Goal: Check status: Check status

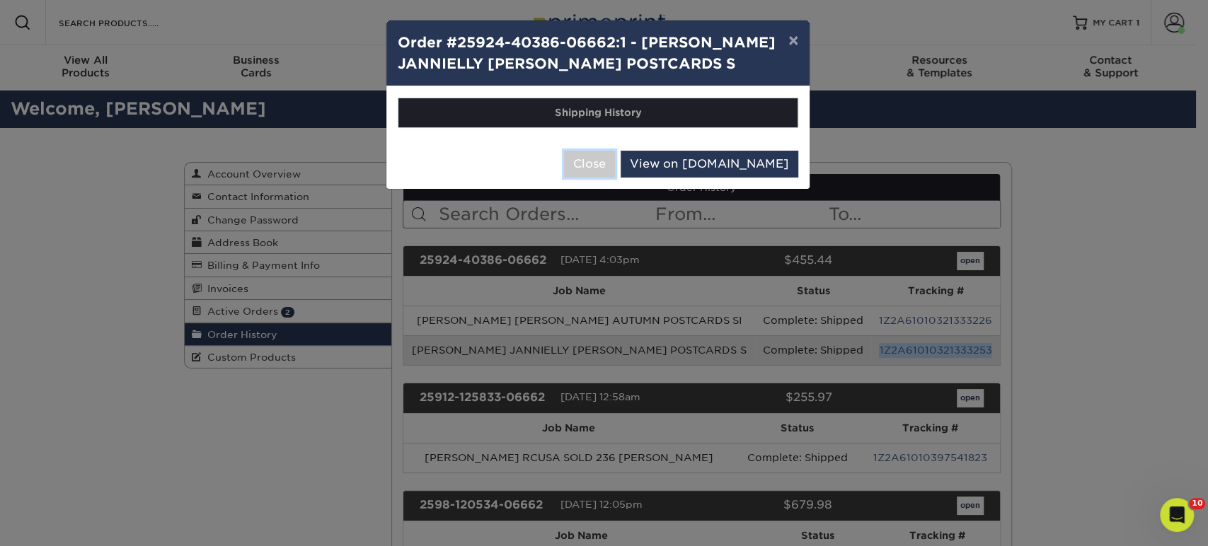
click at [615, 161] on button "Close" at bounding box center [589, 164] width 51 height 27
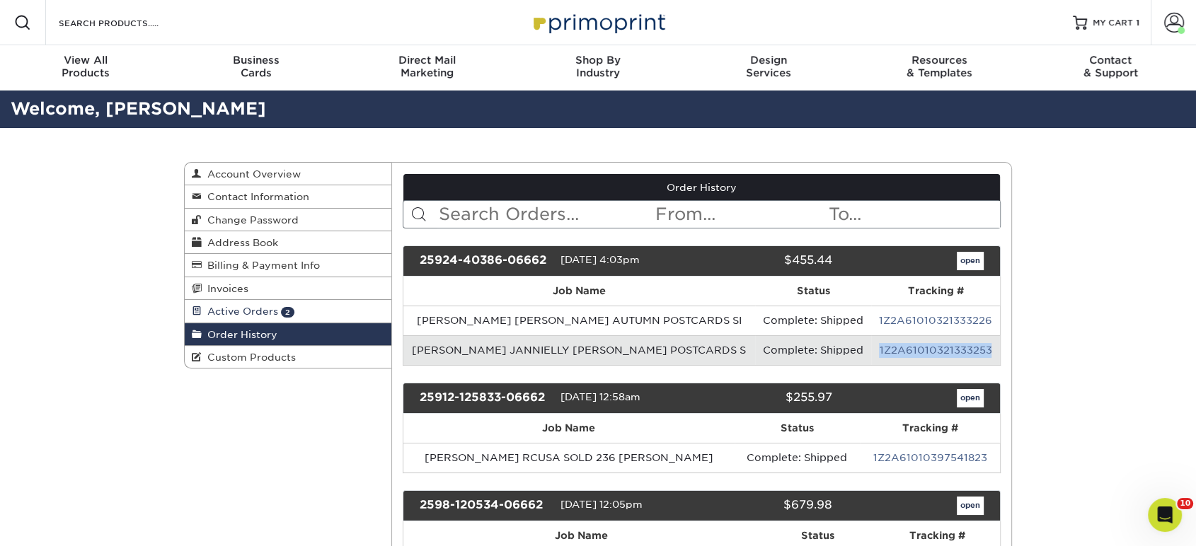
click at [338, 302] on link "Active Orders 2" at bounding box center [288, 311] width 207 height 23
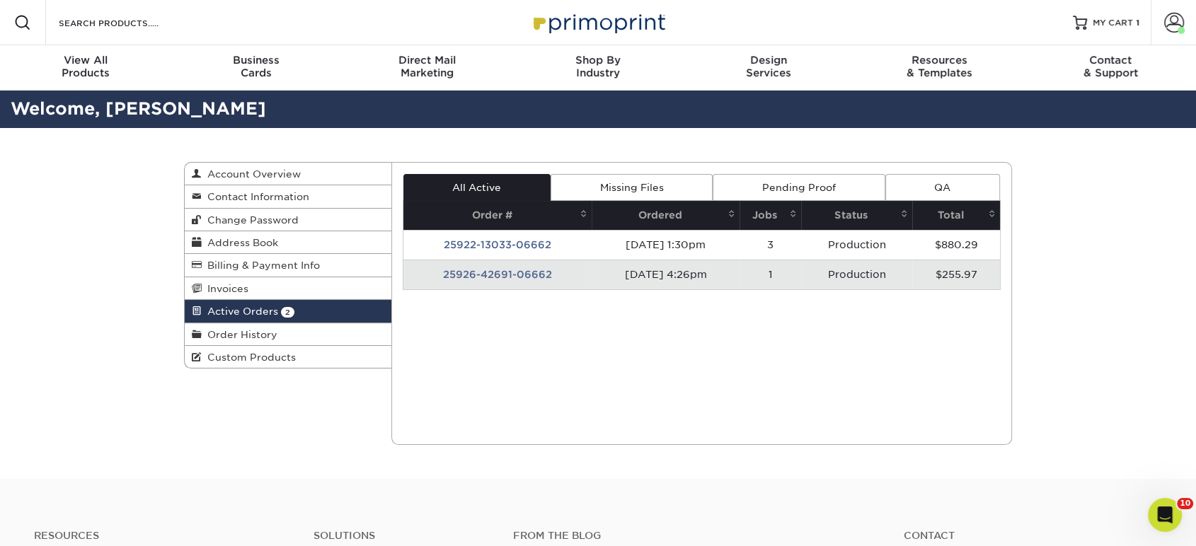
click at [492, 265] on td "25926-42691-06662" at bounding box center [497, 275] width 189 height 30
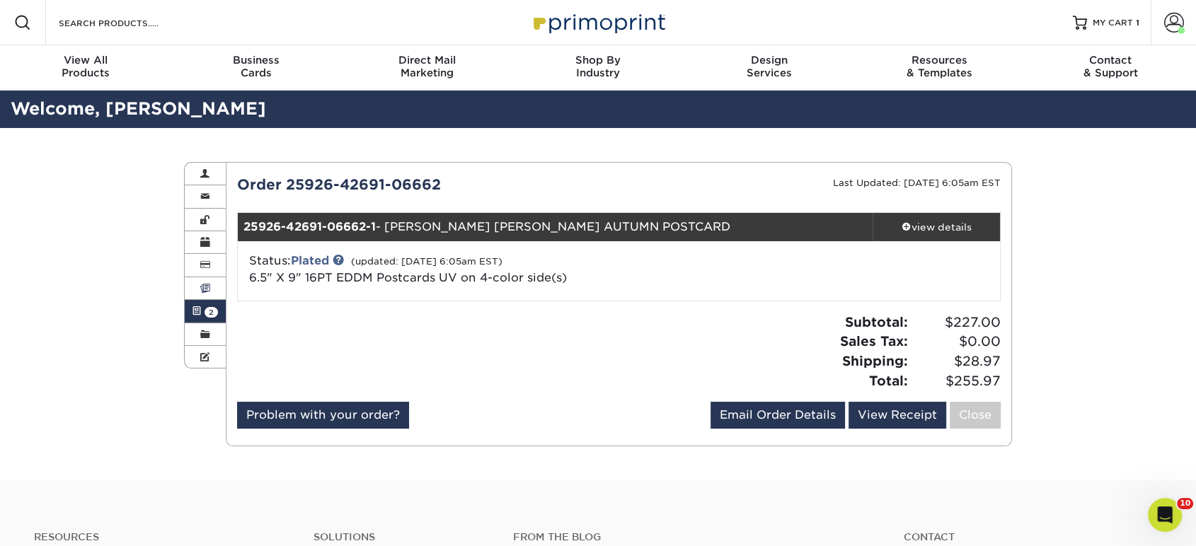
click at [212, 295] on link "Invoices" at bounding box center [205, 288] width 41 height 23
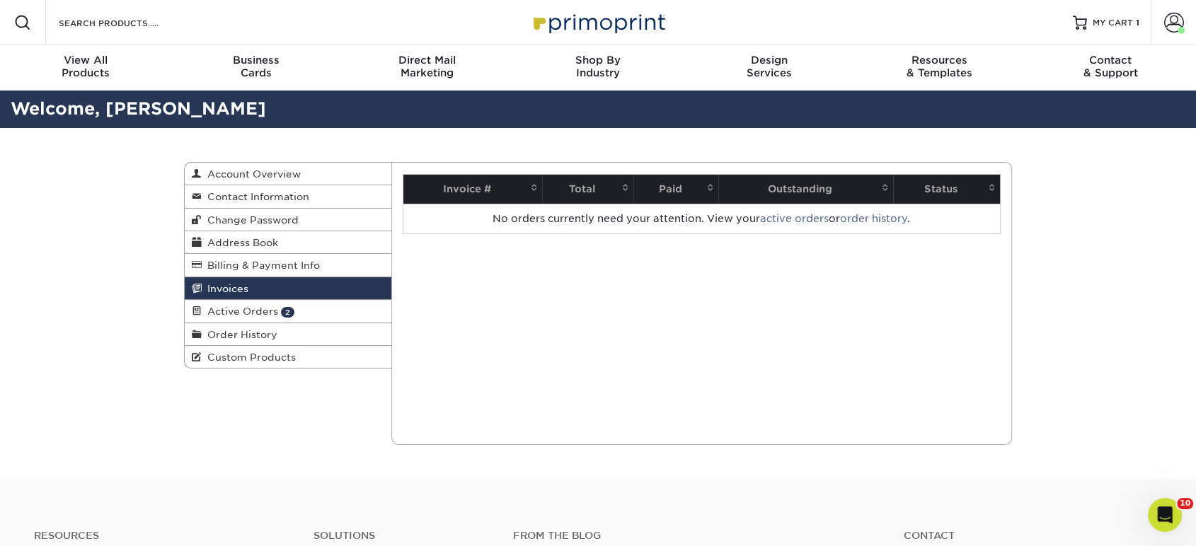
click at [266, 298] on link "Invoices" at bounding box center [288, 288] width 207 height 23
click at [270, 302] on link "Active Orders 2" at bounding box center [288, 311] width 207 height 23
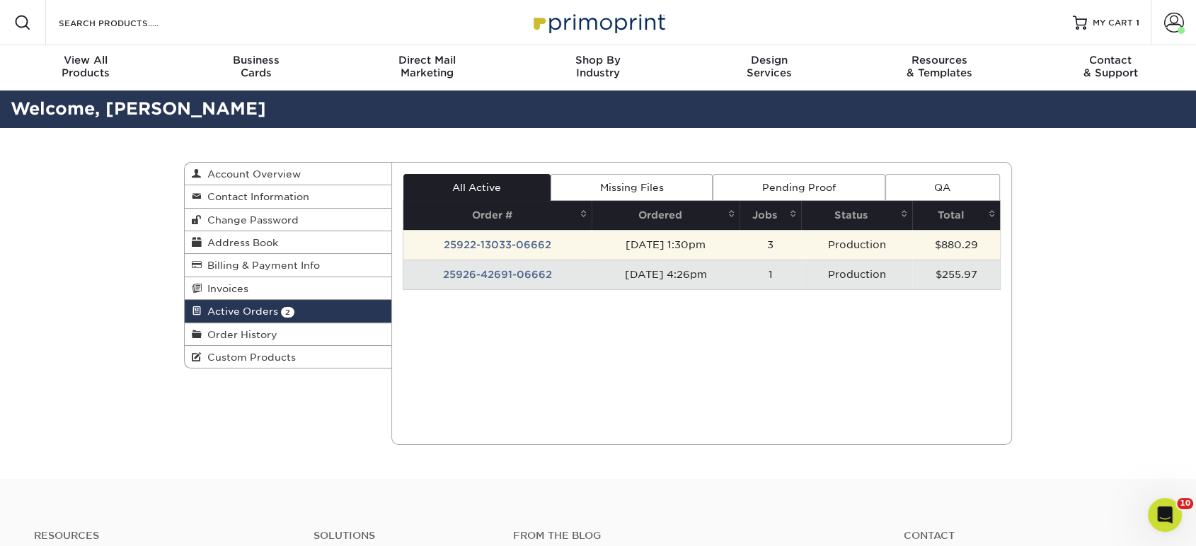
click at [474, 247] on td "25922-13033-06662" at bounding box center [497, 245] width 189 height 30
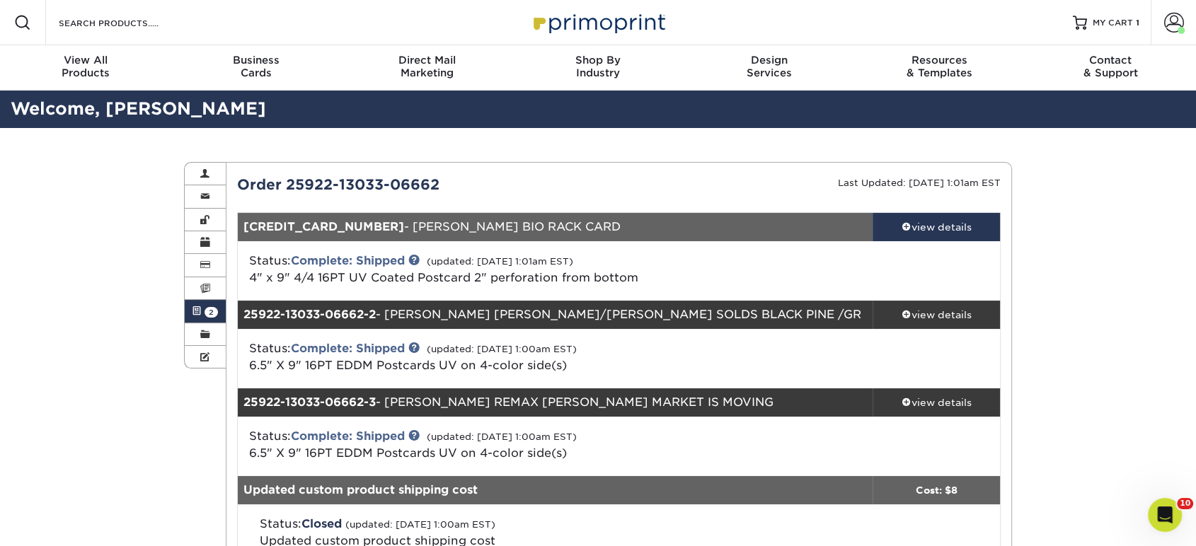
scroll to position [79, 0]
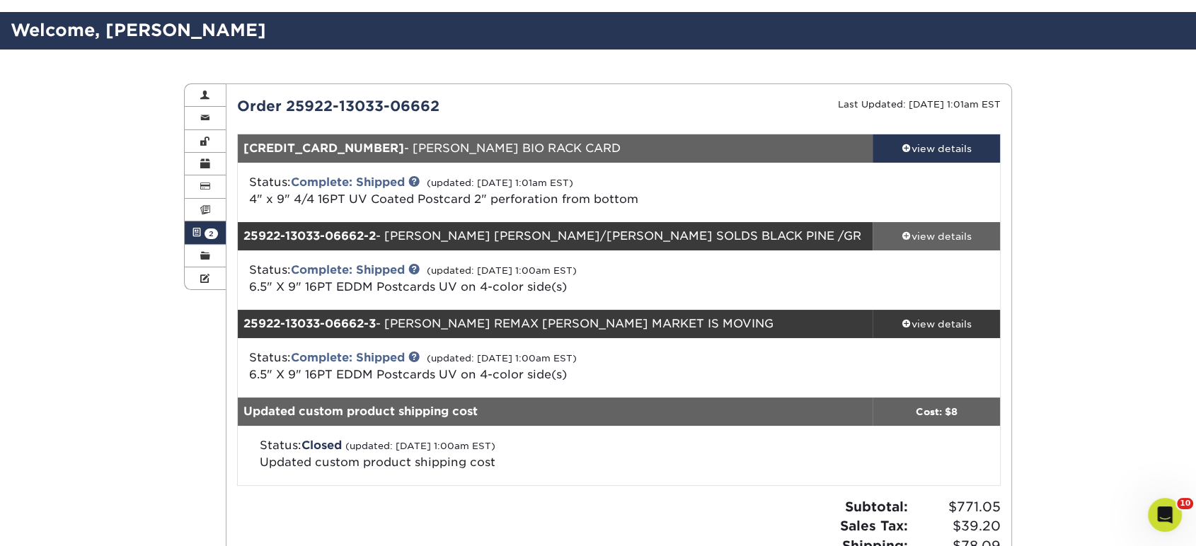
click at [939, 233] on div "view details" at bounding box center [936, 236] width 127 height 14
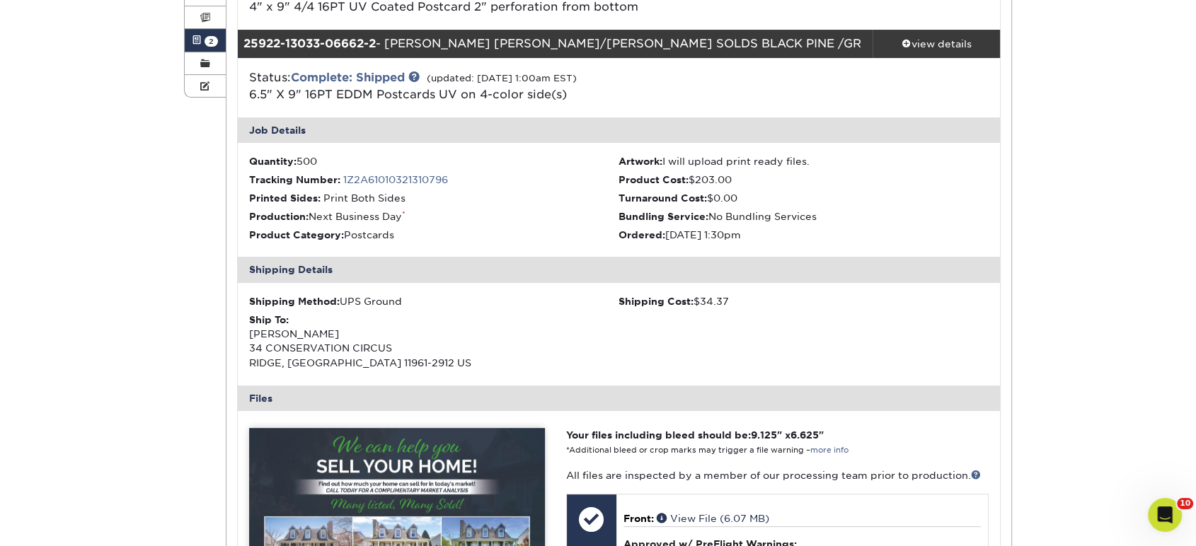
scroll to position [236, 0]
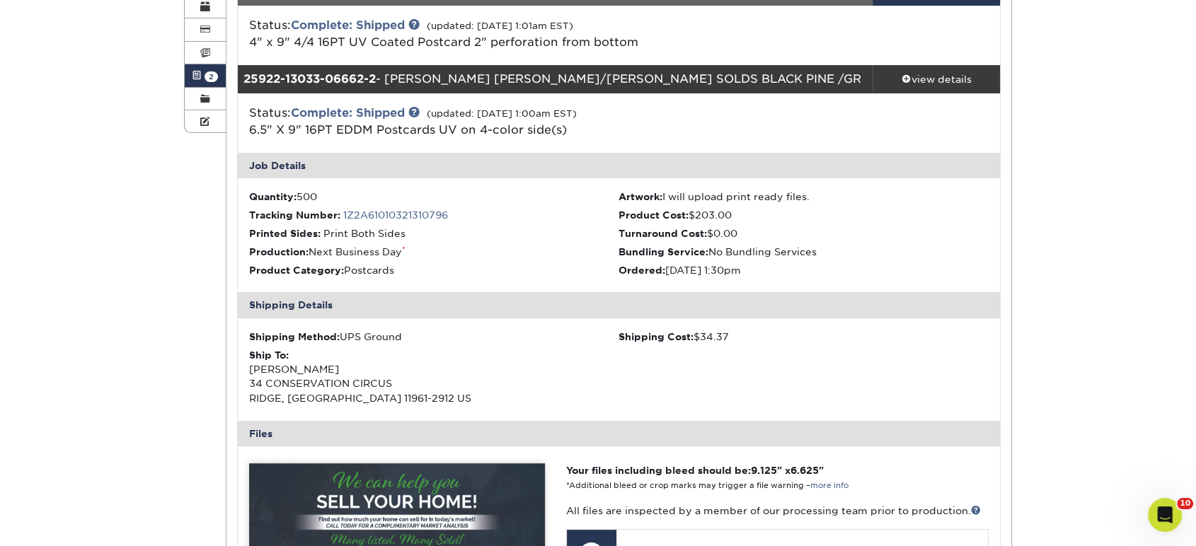
click at [416, 205] on ul "Quantity: 500 Artwork: I will upload print ready files. Tracking Number: 1Z2A61…" at bounding box center [619, 235] width 763 height 114
click at [418, 211] on link "1Z2A61010321310796" at bounding box center [395, 215] width 105 height 11
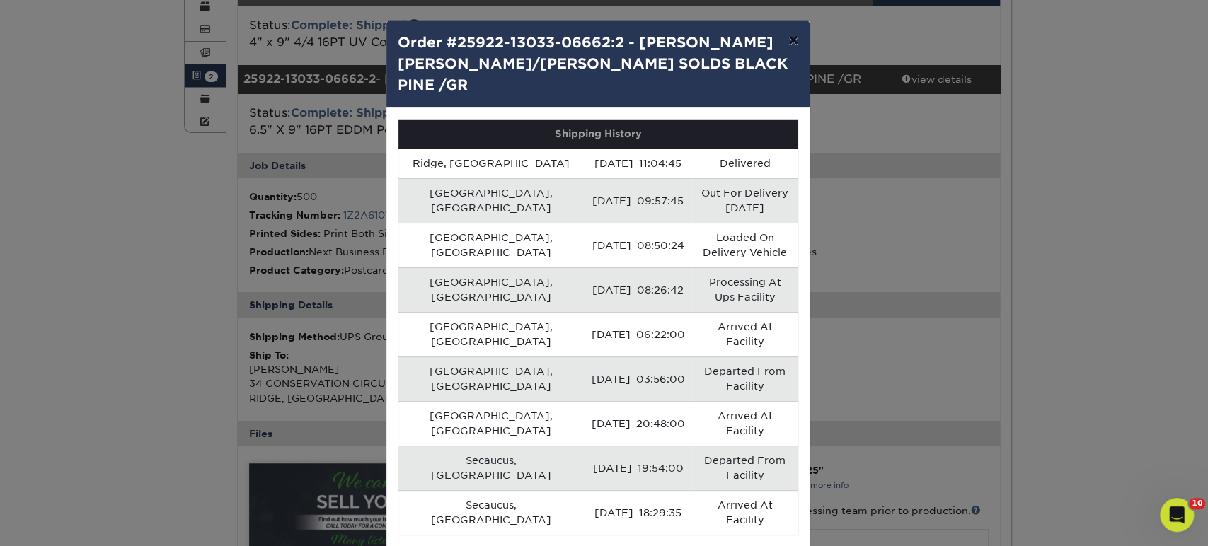
click at [795, 40] on button "×" at bounding box center [793, 41] width 33 height 40
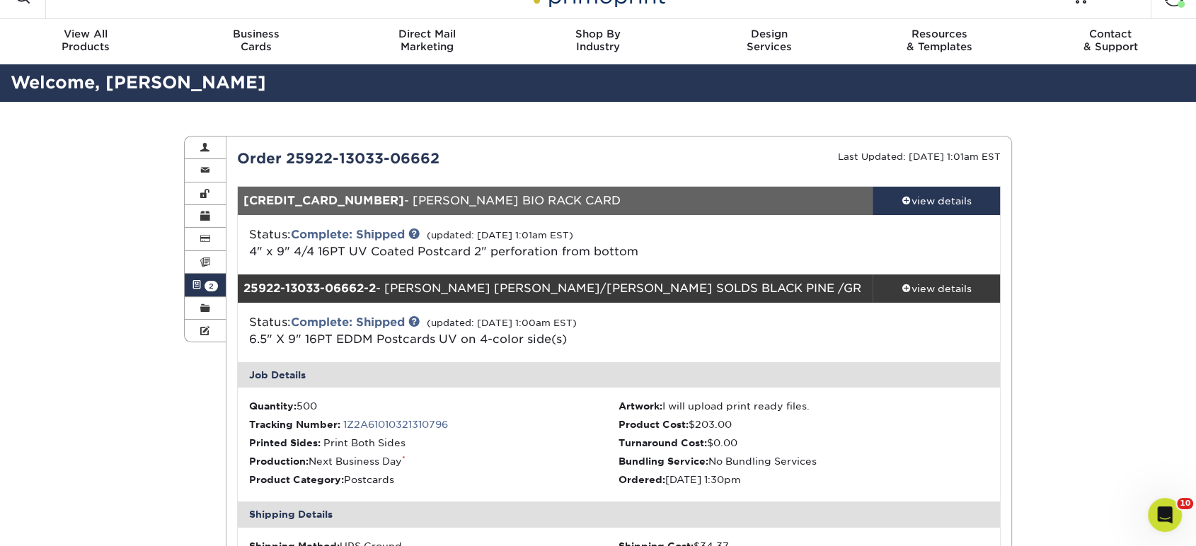
scroll to position [0, 0]
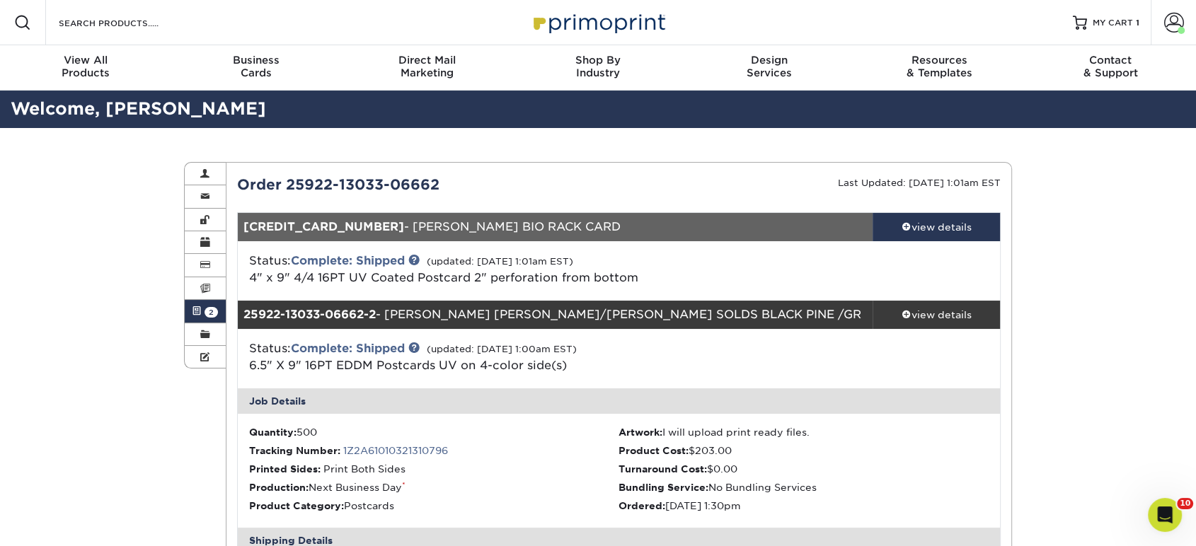
click at [961, 231] on div "view details" at bounding box center [936, 227] width 127 height 14
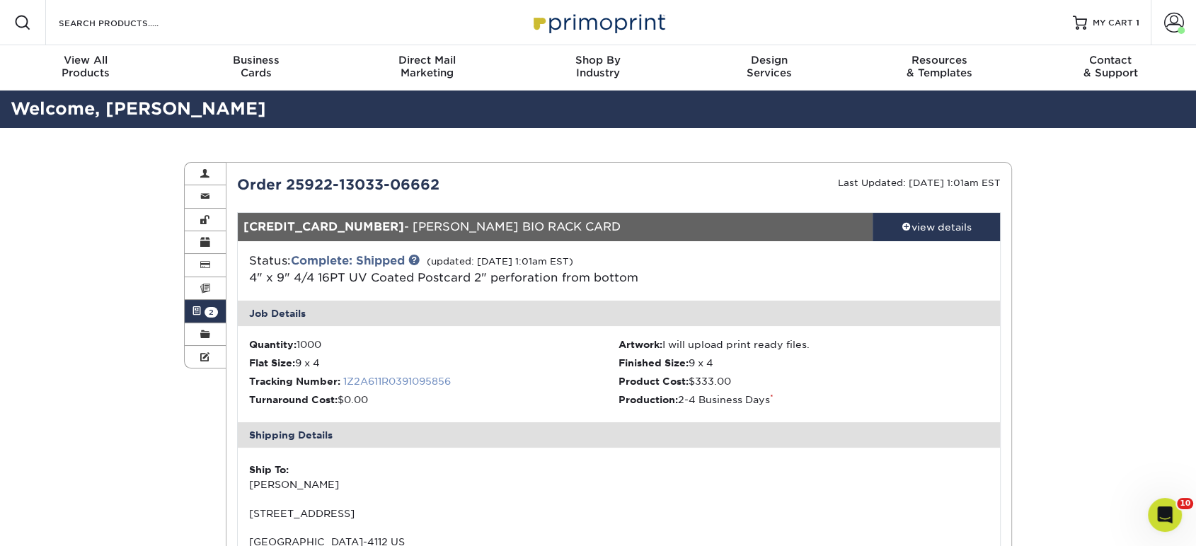
click at [446, 376] on link "1Z2A611R0391095856" at bounding box center [397, 381] width 108 height 11
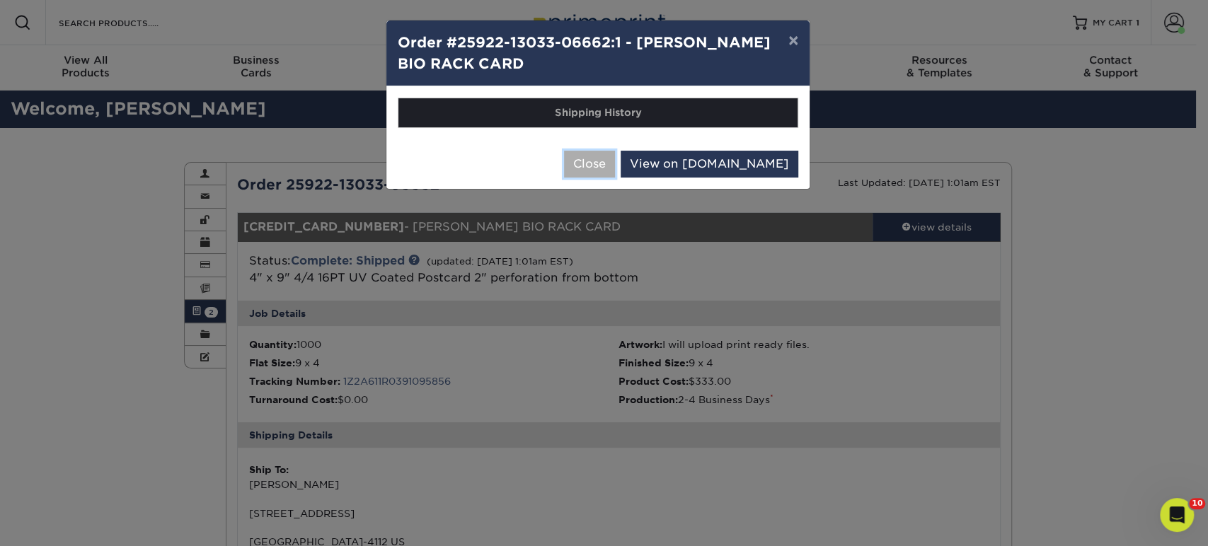
click at [615, 169] on button "Close" at bounding box center [589, 164] width 51 height 27
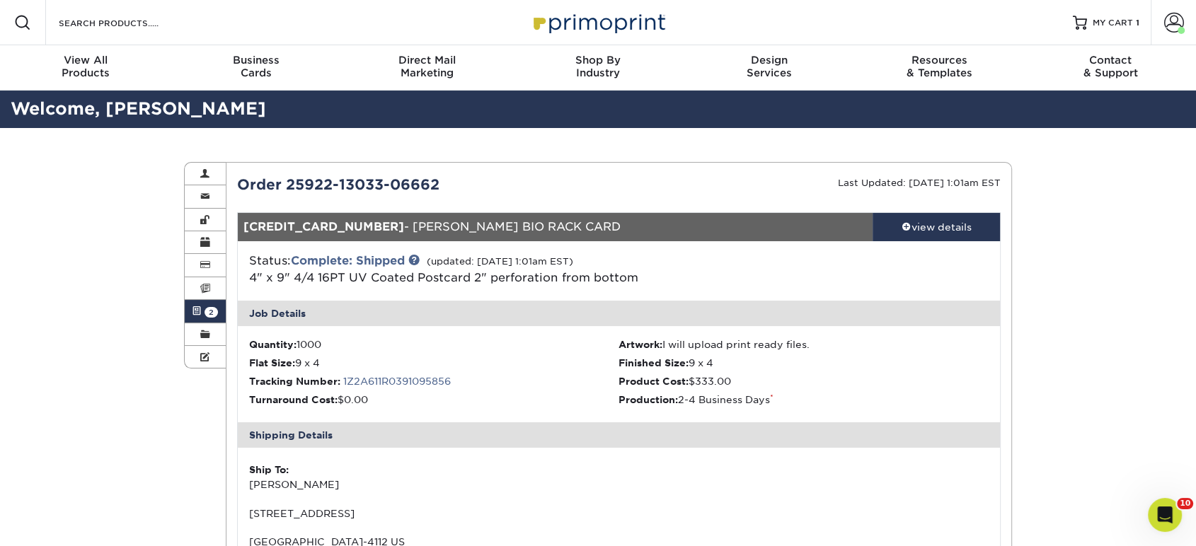
click at [202, 306] on link "Active Orders 2" at bounding box center [205, 311] width 41 height 23
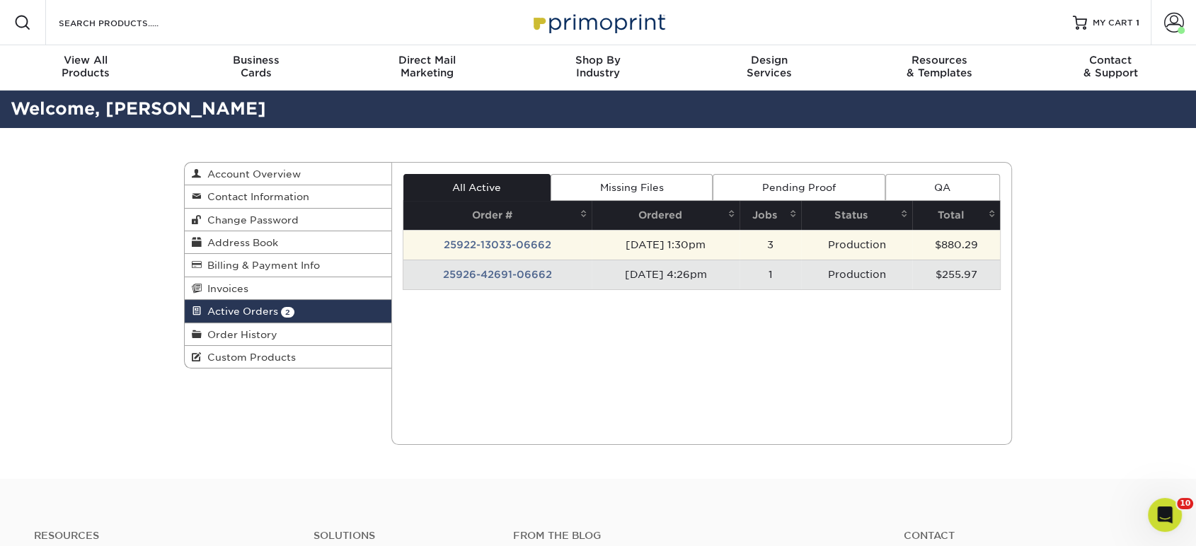
click at [450, 244] on td "25922-13033-06662" at bounding box center [497, 245] width 189 height 30
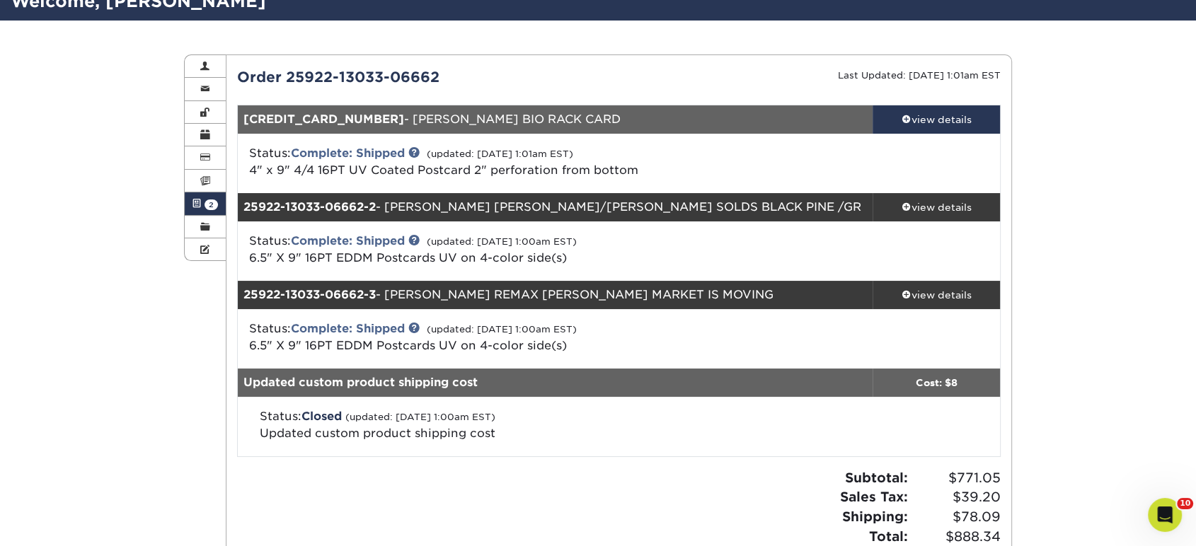
scroll to position [157, 0]
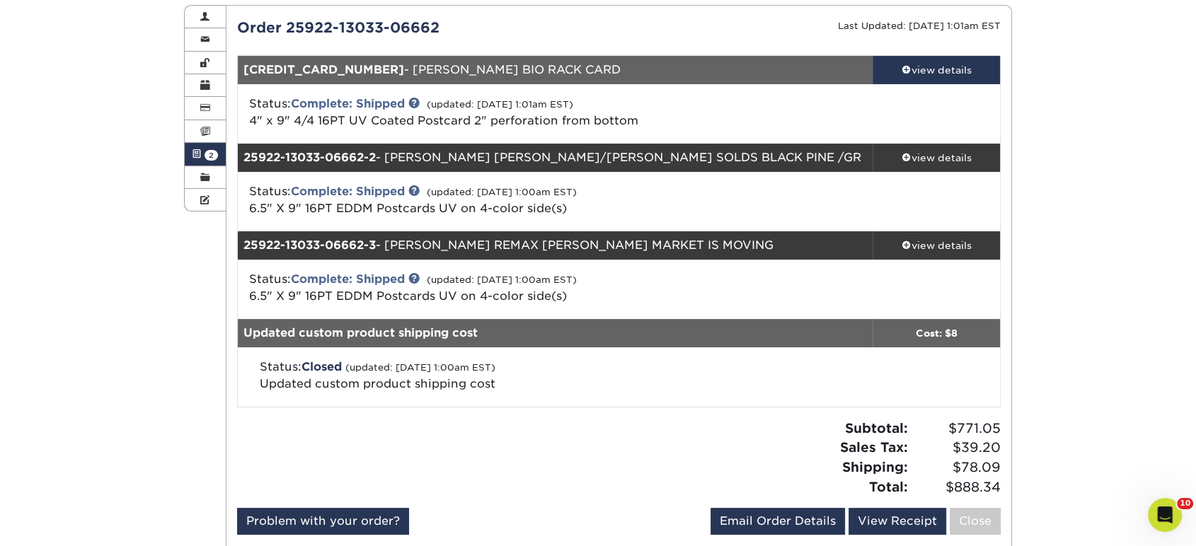
click at [203, 154] on link "Active Orders 2" at bounding box center [205, 154] width 41 height 23
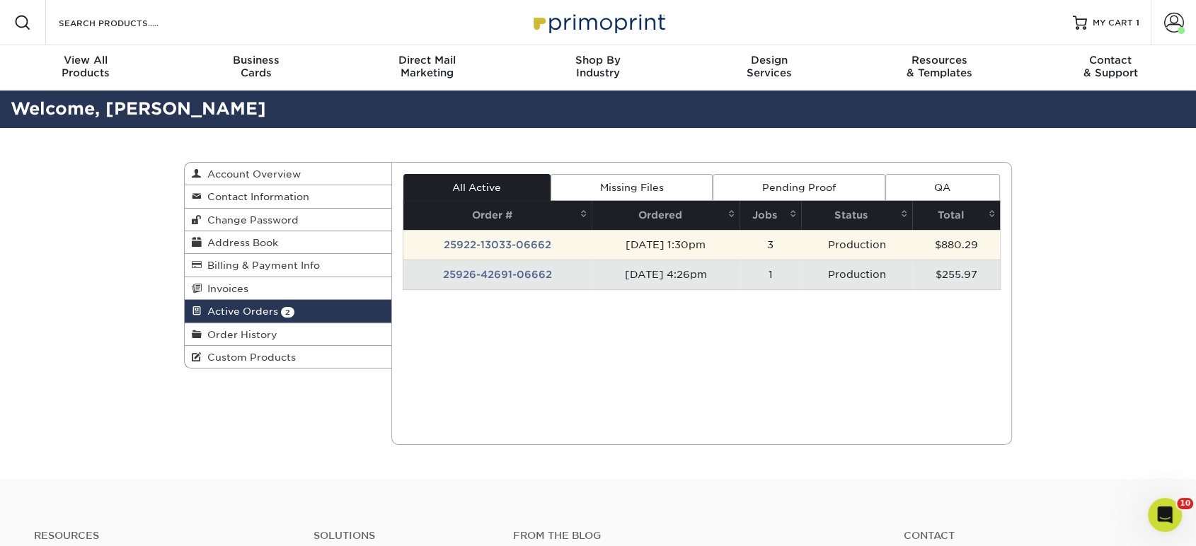
click at [448, 253] on td "25922-13033-06662" at bounding box center [497, 245] width 189 height 30
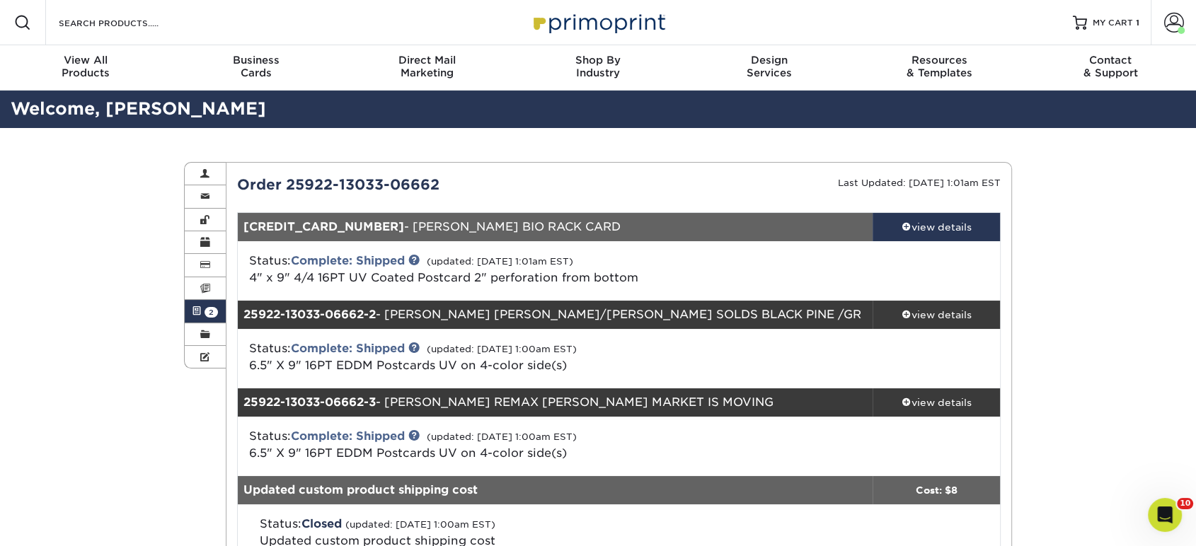
click at [212, 318] on link "Active Orders 2" at bounding box center [205, 311] width 41 height 23
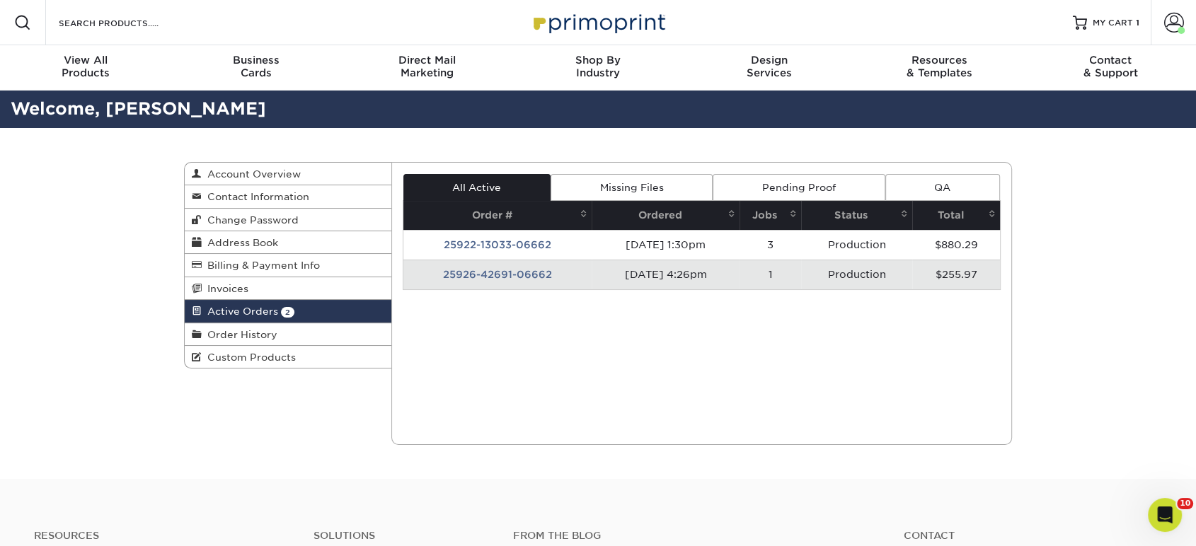
click at [498, 272] on td "25926-42691-06662" at bounding box center [497, 275] width 189 height 30
